Goal: Task Accomplishment & Management: Complete application form

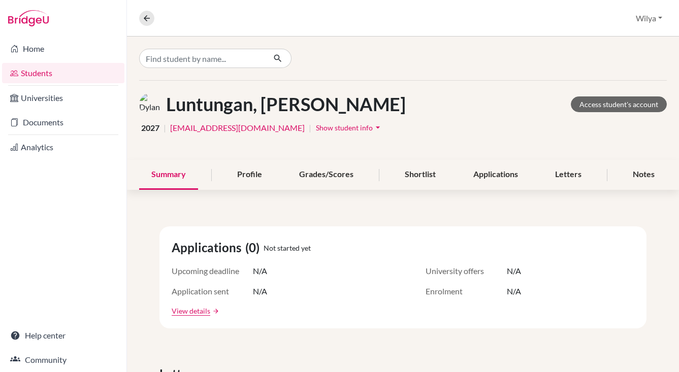
click at [43, 74] on link "Students" at bounding box center [63, 73] width 122 height 20
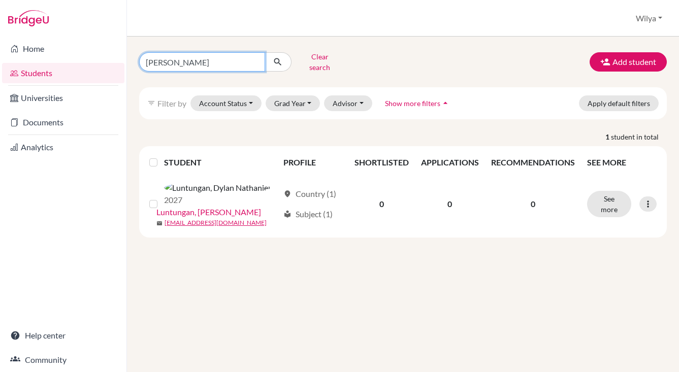
click at [193, 62] on input "dylan" at bounding box center [202, 61] width 126 height 19
type input "jasmine"
click button "submit" at bounding box center [278, 61] width 27 height 19
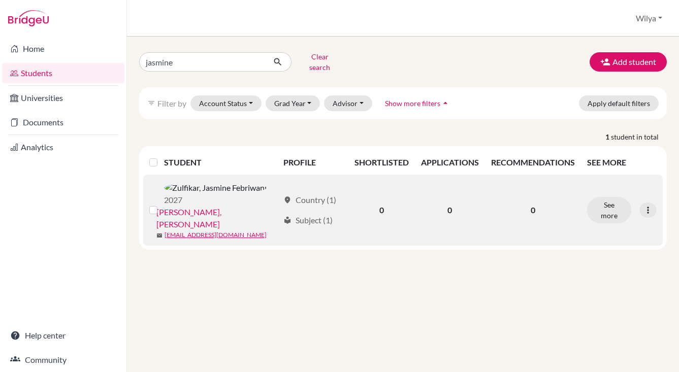
click at [201, 217] on link "Zulfikar, Jasmine Febriwani" at bounding box center [217, 218] width 123 height 24
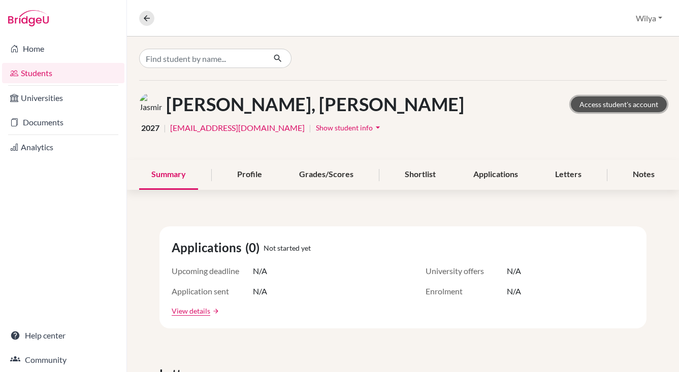
click at [613, 105] on link "Access student's account" at bounding box center [619, 104] width 96 height 16
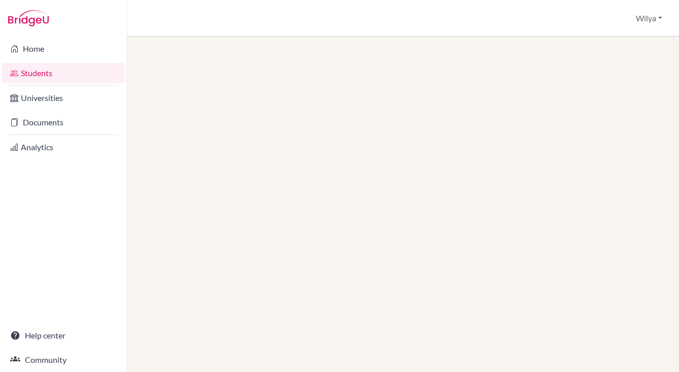
click at [88, 69] on link "Students" at bounding box center [63, 73] width 122 height 20
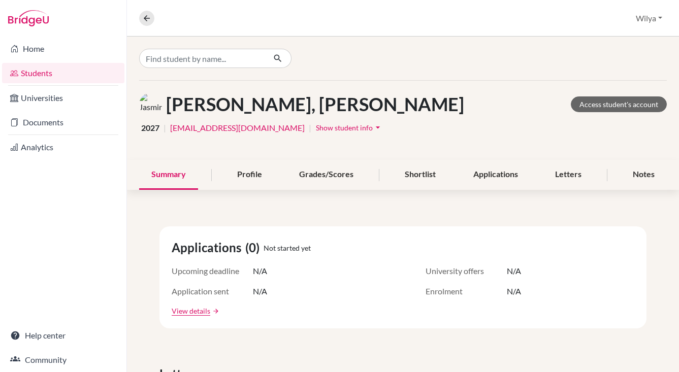
click at [40, 66] on link "Students" at bounding box center [63, 73] width 122 height 20
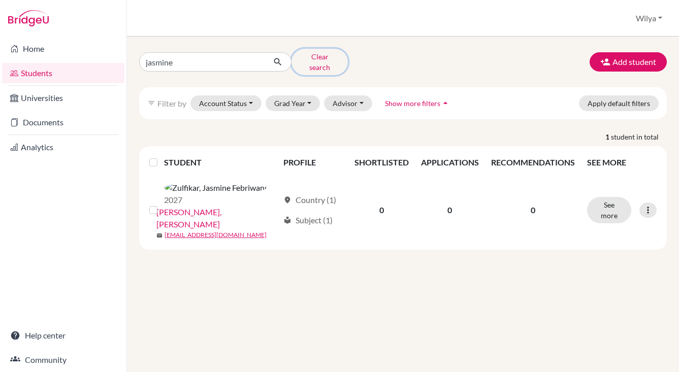
click at [302, 59] on button "Clear search" at bounding box center [319, 62] width 56 height 26
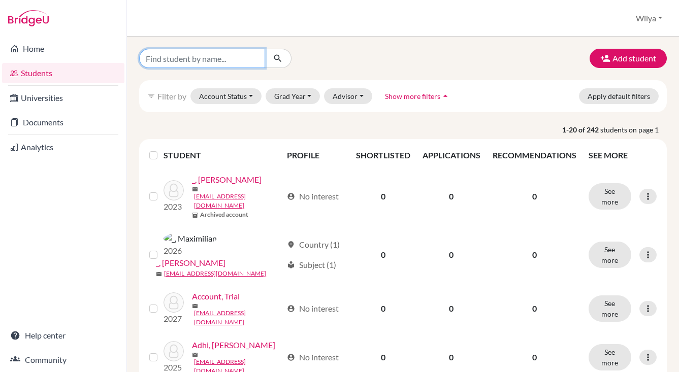
click at [203, 61] on input "Find student by name..." at bounding box center [202, 58] width 126 height 19
type input "wilya"
click button "submit" at bounding box center [278, 58] width 27 height 19
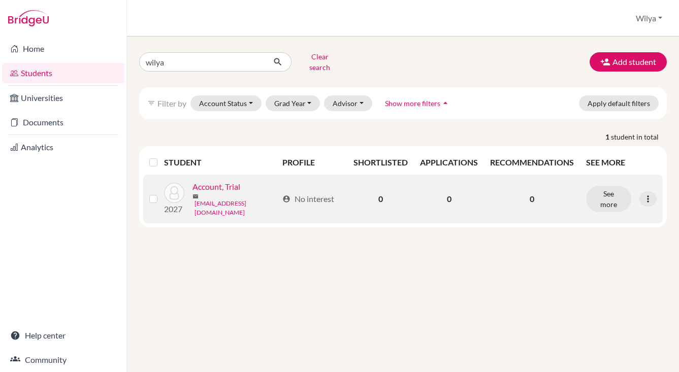
click at [194, 217] on link "[EMAIL_ADDRESS][DOMAIN_NAME]" at bounding box center [235, 208] width 83 height 18
click at [192, 193] on link "Account, Trial" at bounding box center [216, 187] width 48 height 12
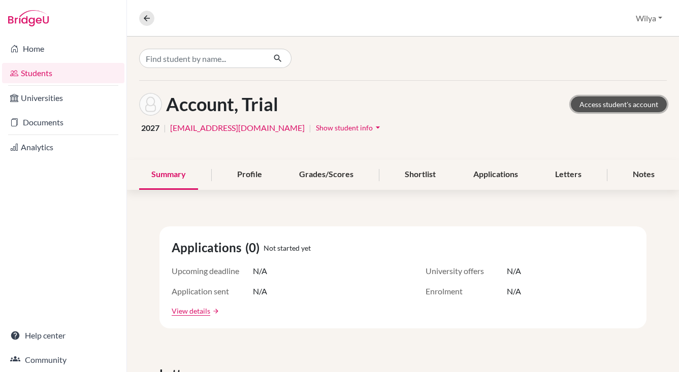
click at [621, 102] on link "Access student's account" at bounding box center [619, 104] width 96 height 16
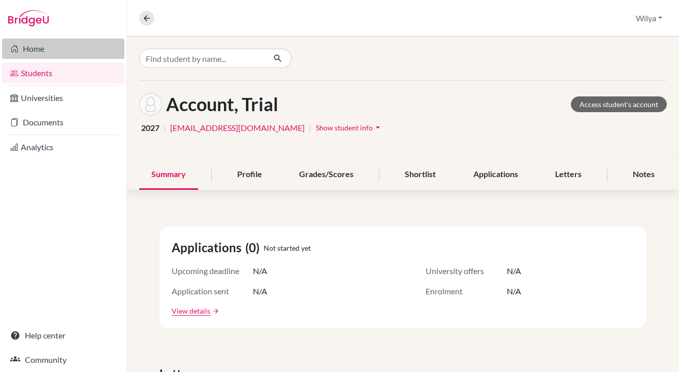
click at [61, 52] on link "Home" at bounding box center [63, 49] width 122 height 20
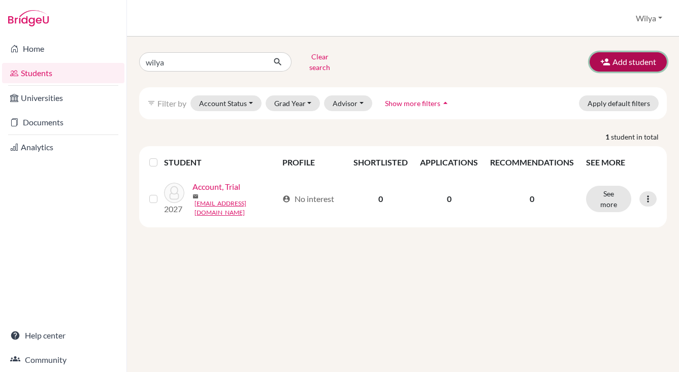
click at [640, 65] on button "Add student" at bounding box center [627, 61] width 77 height 19
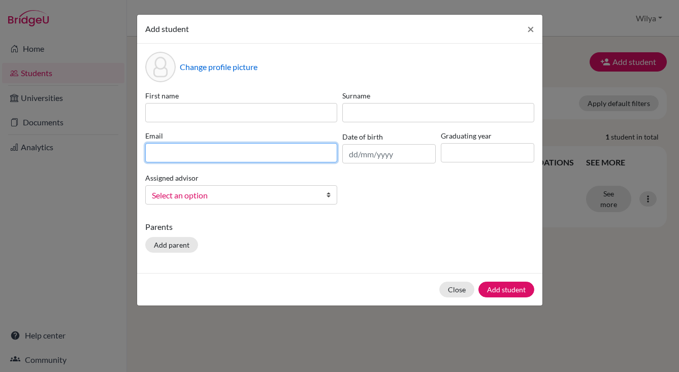
click at [235, 147] on input at bounding box center [241, 152] width 192 height 19
paste input "[EMAIL_ADDRESS][DOMAIN_NAME]"
type input "[EMAIL_ADDRESS][DOMAIN_NAME]"
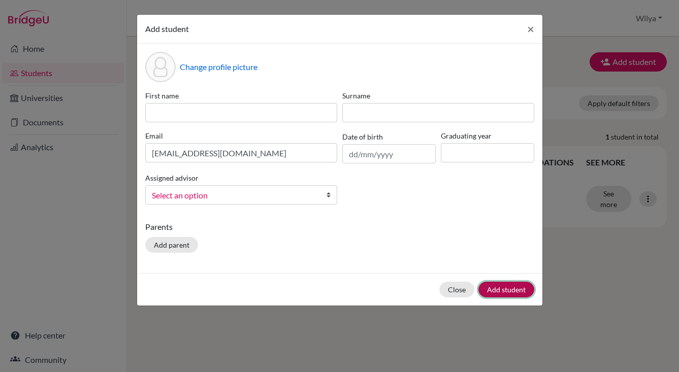
click at [508, 292] on button "Add student" at bounding box center [506, 290] width 56 height 16
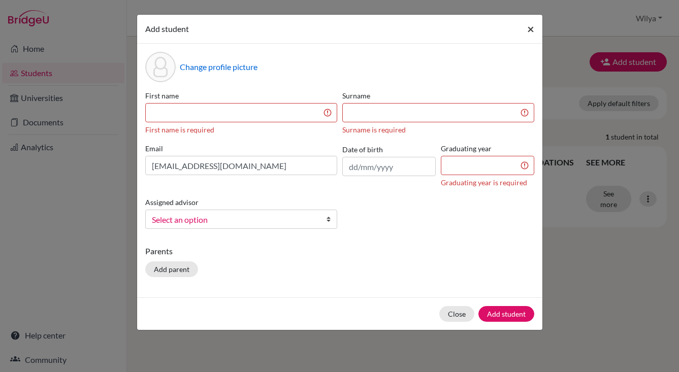
click at [531, 24] on span "×" at bounding box center [530, 28] width 7 height 15
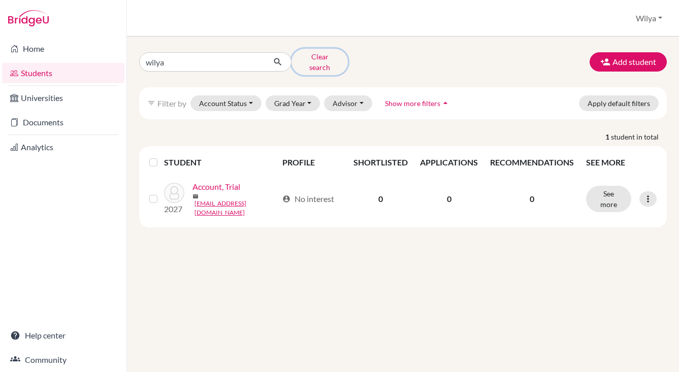
click at [317, 61] on button "Clear search" at bounding box center [319, 62] width 56 height 26
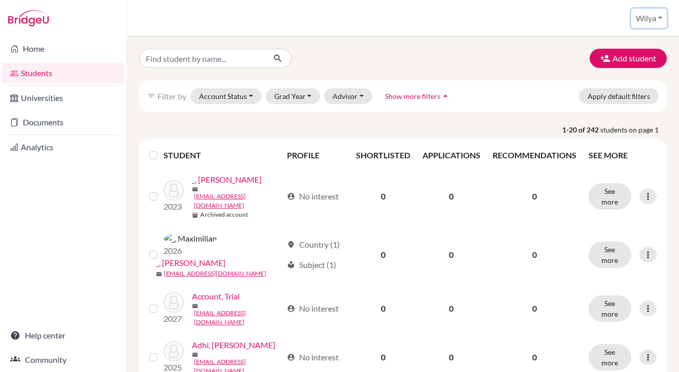
click at [651, 16] on button "Wilya" at bounding box center [649, 18] width 36 height 19
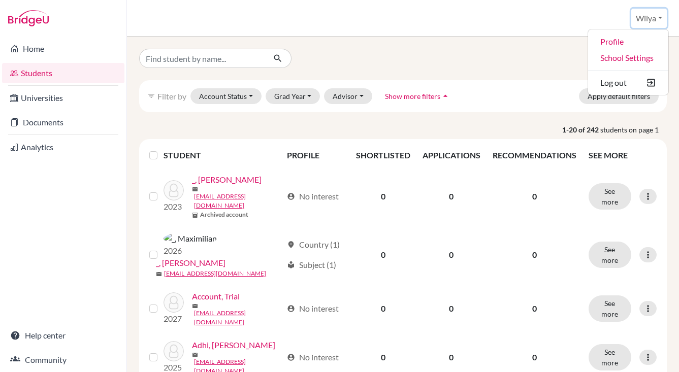
click at [651, 16] on button "Wilya" at bounding box center [649, 18] width 36 height 19
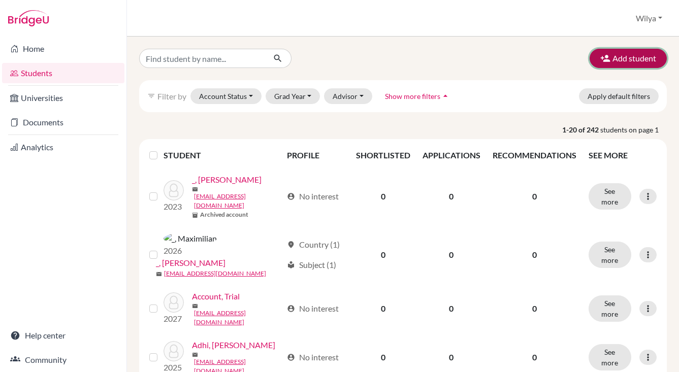
click at [609, 58] on icon "button" at bounding box center [605, 58] width 10 height 10
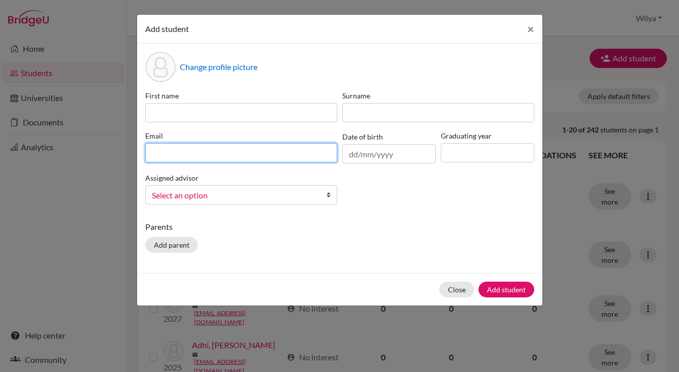
click at [281, 153] on input at bounding box center [241, 152] width 192 height 19
paste input "[EMAIL_ADDRESS][DOMAIN_NAME]"
type input "[EMAIL_ADDRESS][DOMAIN_NAME]"
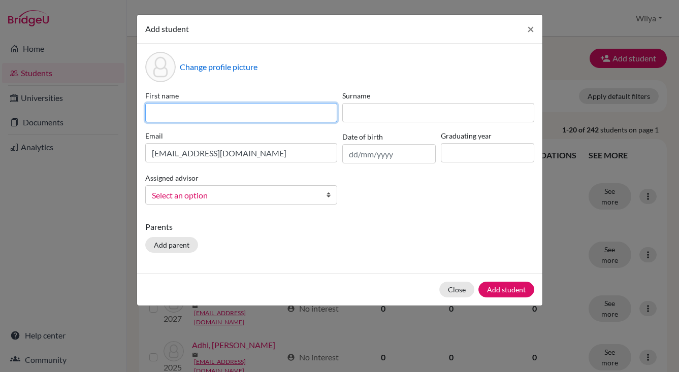
click at [242, 114] on input at bounding box center [241, 112] width 192 height 19
click at [265, 114] on input at bounding box center [241, 112] width 192 height 19
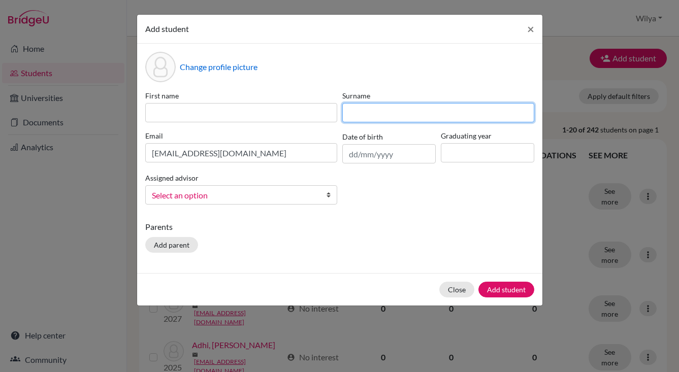
click at [389, 113] on input at bounding box center [438, 112] width 192 height 19
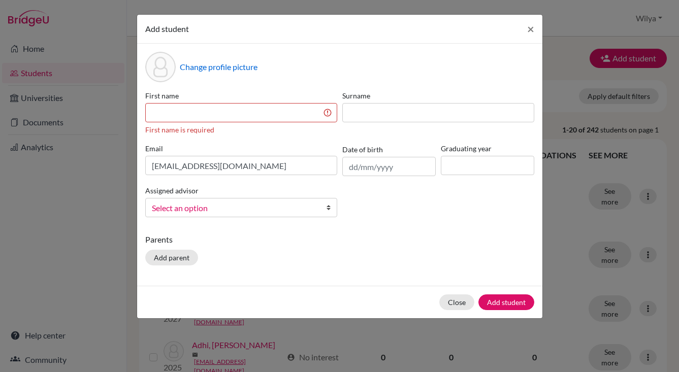
click at [287, 206] on span "Select an option" at bounding box center [235, 208] width 166 height 13
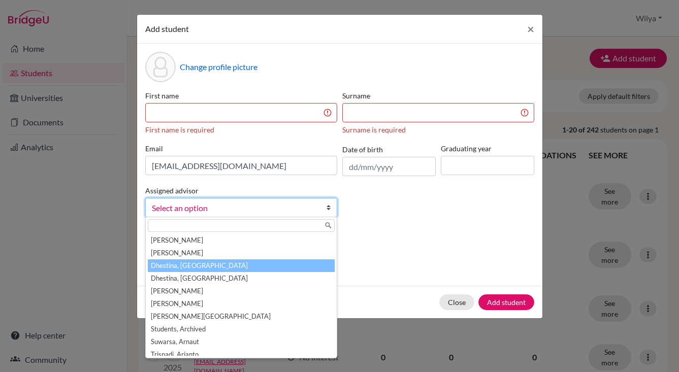
click at [266, 262] on li "Dhestina, [GEOGRAPHIC_DATA]" at bounding box center [241, 265] width 187 height 13
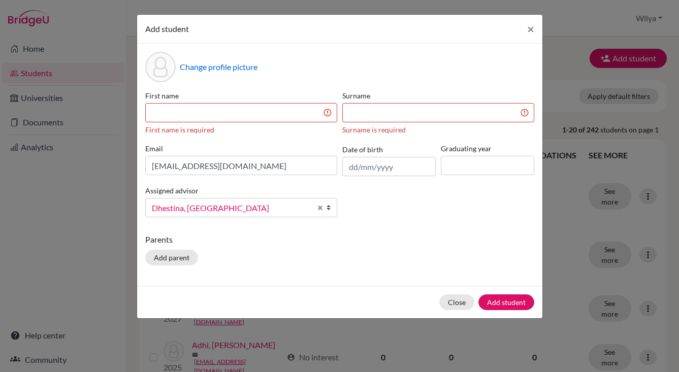
click at [288, 205] on span "Dhestina, [GEOGRAPHIC_DATA]" at bounding box center [231, 208] width 159 height 13
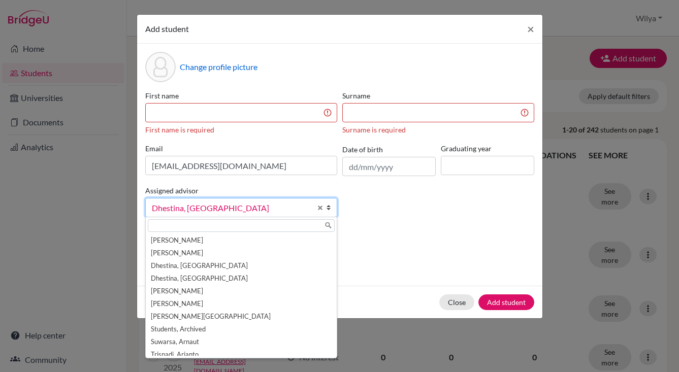
click at [396, 250] on div "Parents Add parent" at bounding box center [339, 252] width 389 height 36
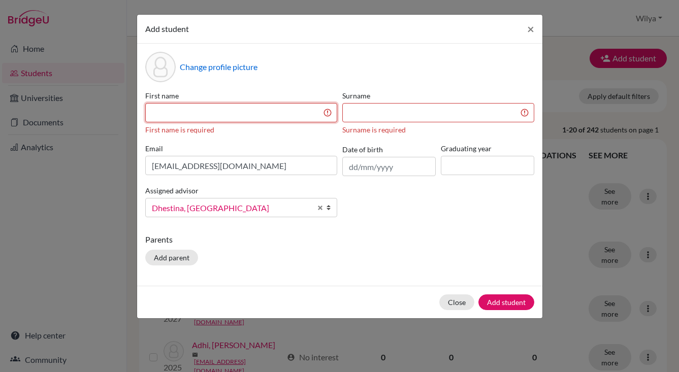
click at [256, 114] on input at bounding box center [241, 112] width 192 height 19
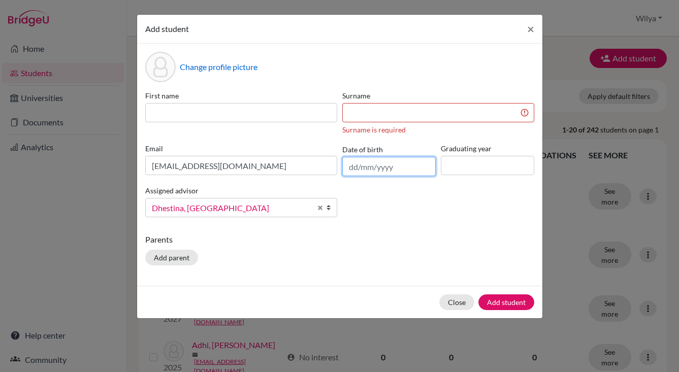
click at [392, 167] on input "text" at bounding box center [388, 166] width 93 height 19
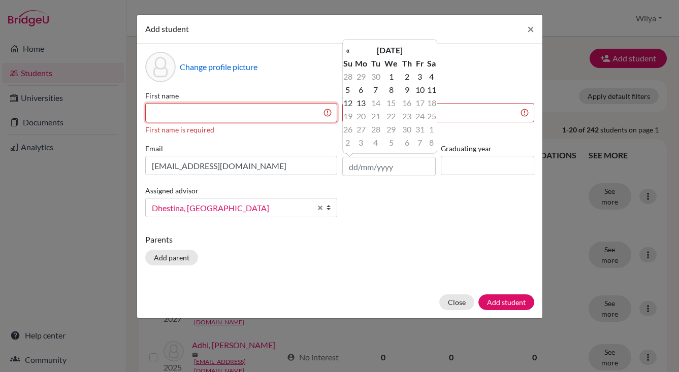
click at [277, 107] on input at bounding box center [241, 112] width 192 height 19
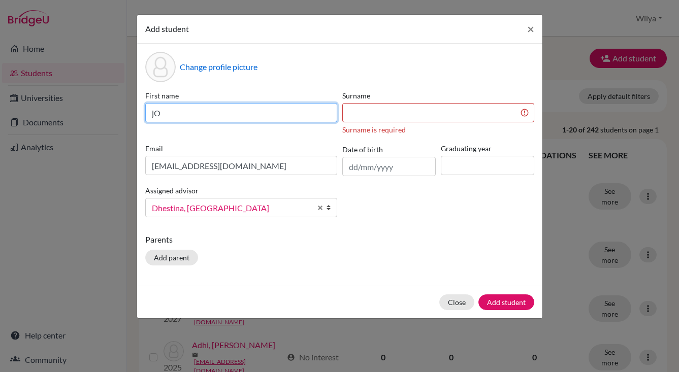
type input "j"
click at [153, 113] on input "[PERSON_NAME]" at bounding box center [241, 112] width 192 height 19
type input "[PERSON_NAME]"
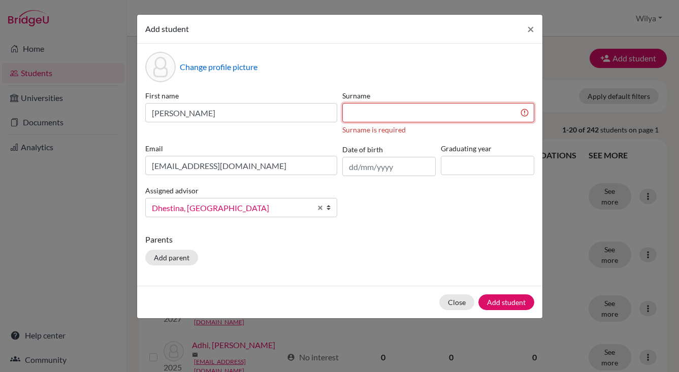
click at [368, 105] on input at bounding box center [438, 112] width 192 height 19
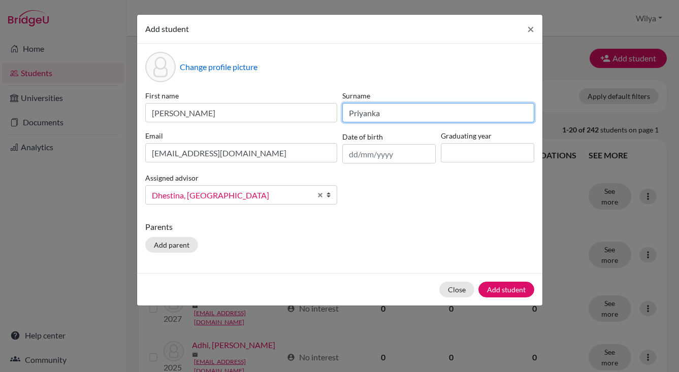
type input "Priyanka"
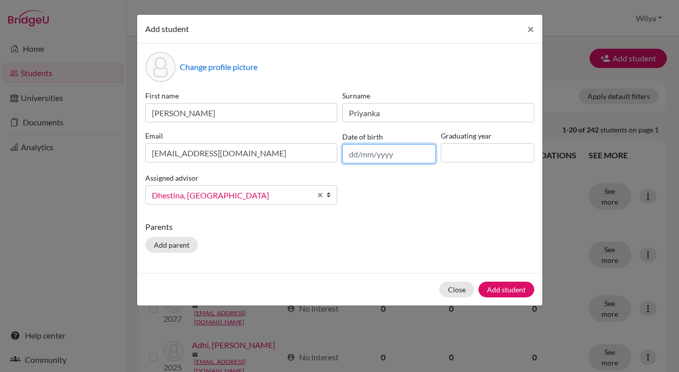
click at [390, 149] on input "text" at bounding box center [388, 153] width 93 height 19
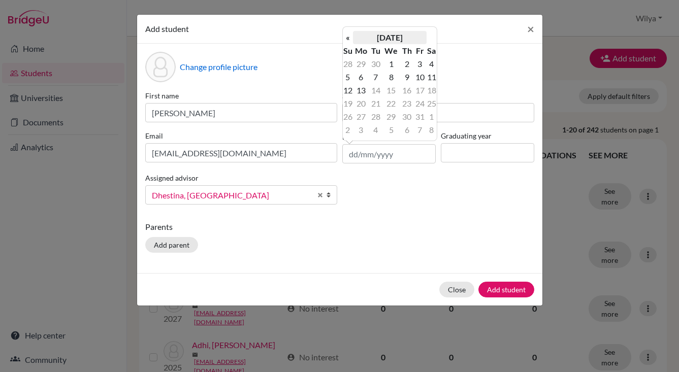
click at [378, 34] on th "[DATE]" at bounding box center [390, 37] width 74 height 13
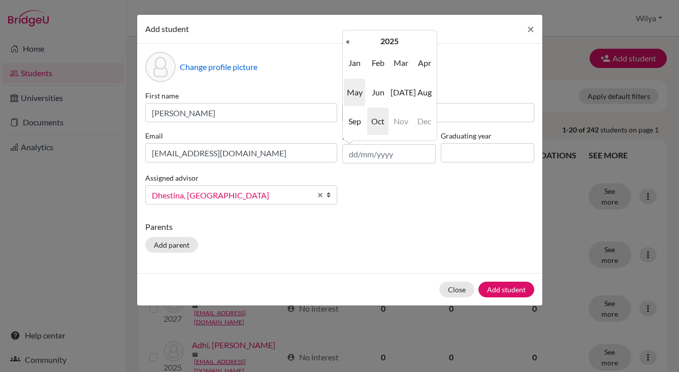
click at [354, 94] on span "May" at bounding box center [354, 92] width 21 height 27
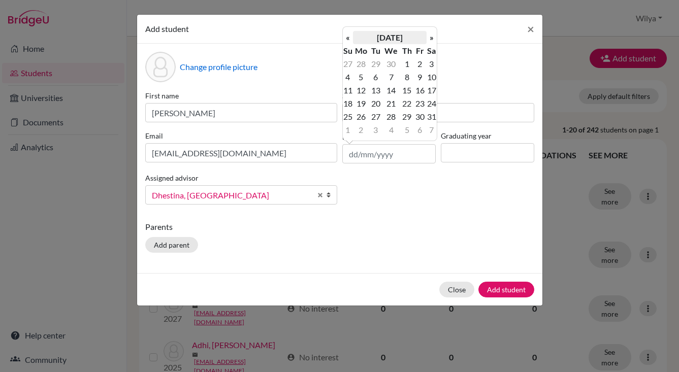
click at [413, 34] on th "[DATE]" at bounding box center [390, 37] width 74 height 13
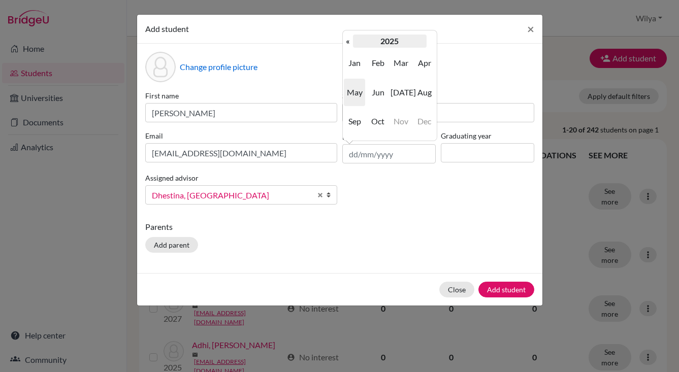
click at [399, 40] on th "2025" at bounding box center [390, 41] width 74 height 13
click at [348, 39] on th "«" at bounding box center [348, 41] width 10 height 13
click at [401, 114] on span "2009" at bounding box center [400, 121] width 21 height 27
click at [355, 93] on span "May" at bounding box center [354, 92] width 21 height 27
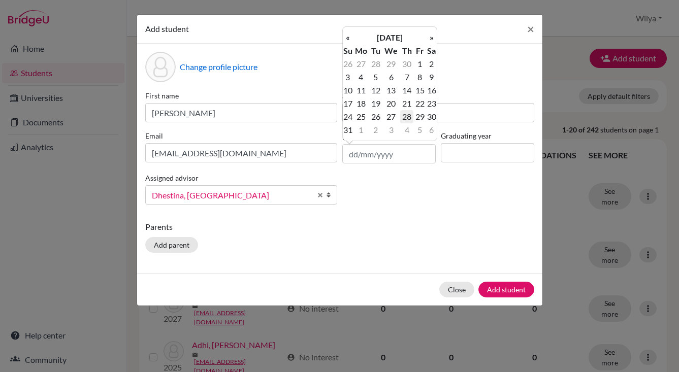
click at [408, 116] on td "28" at bounding box center [406, 116] width 13 height 13
type input "[DATE]"
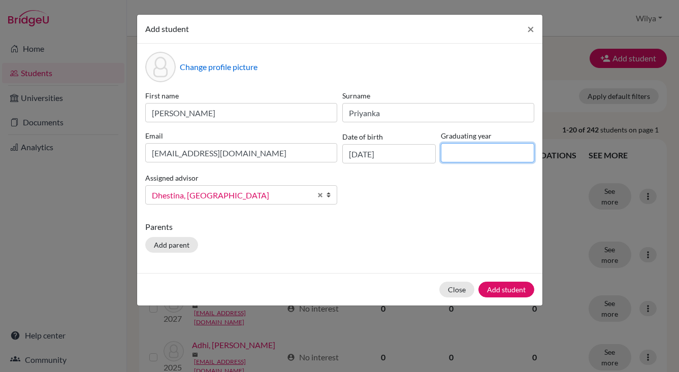
click at [463, 157] on input at bounding box center [487, 152] width 93 height 19
type input "2027"
click at [513, 290] on button "Add student" at bounding box center [506, 290] width 56 height 16
